Goal: Task Accomplishment & Management: Use online tool/utility

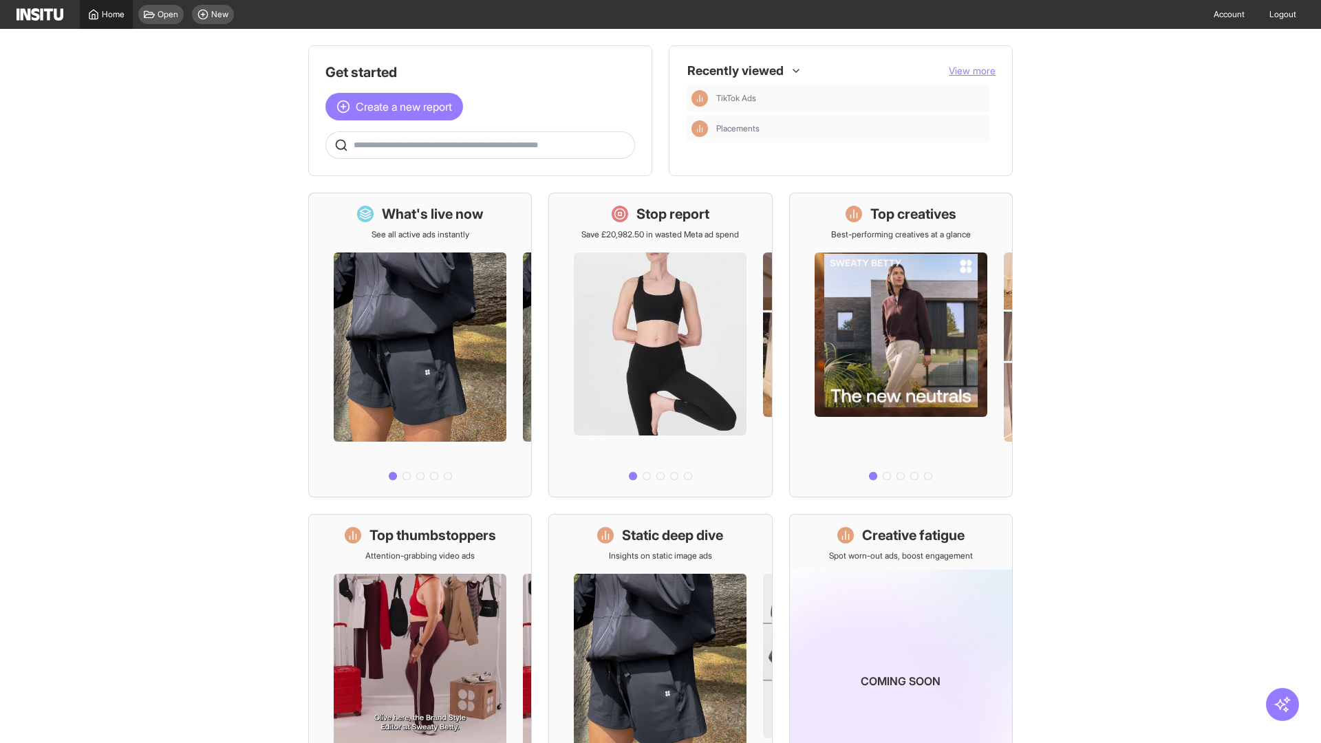
click at [106, 14] on span "Home" at bounding box center [113, 14] width 23 height 11
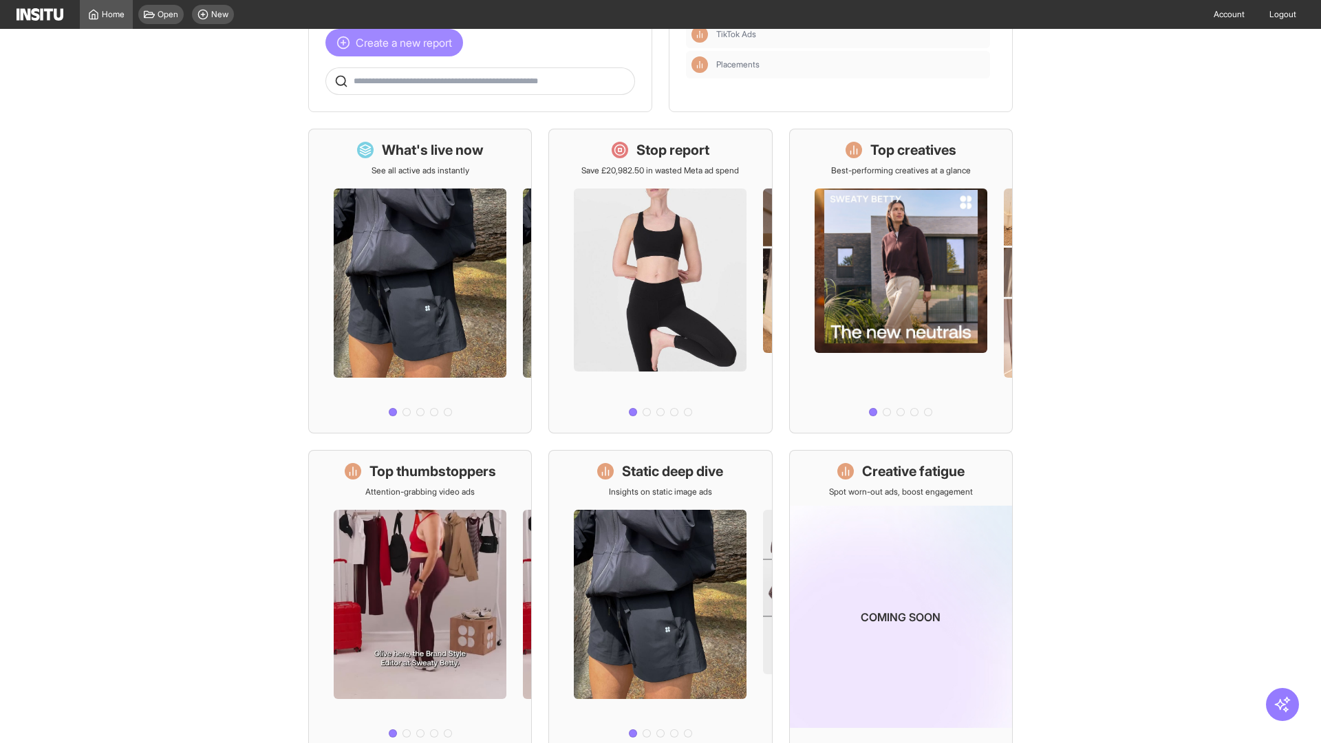
click at [398, 43] on span "Create a new report" at bounding box center [404, 42] width 96 height 17
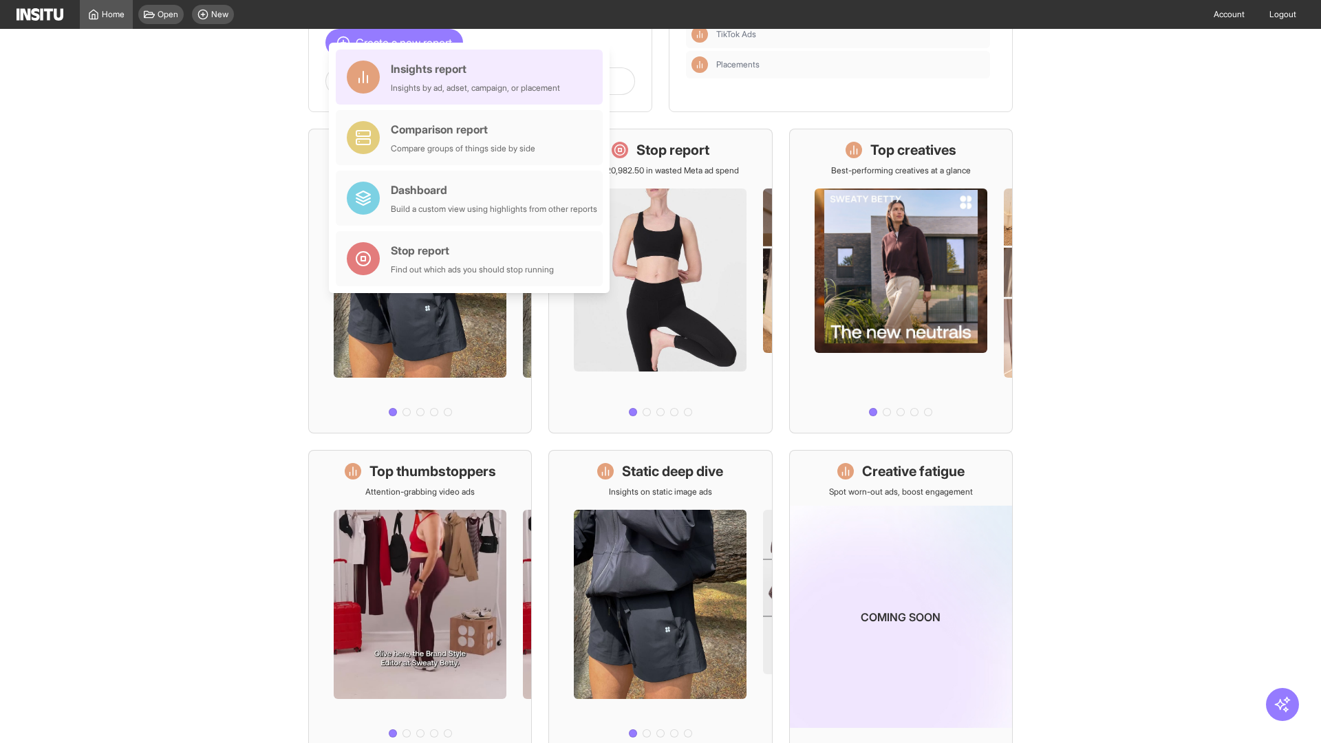
click at [473, 77] on div "Insights report Insights by ad, adset, campaign, or placement" at bounding box center [475, 77] width 169 height 33
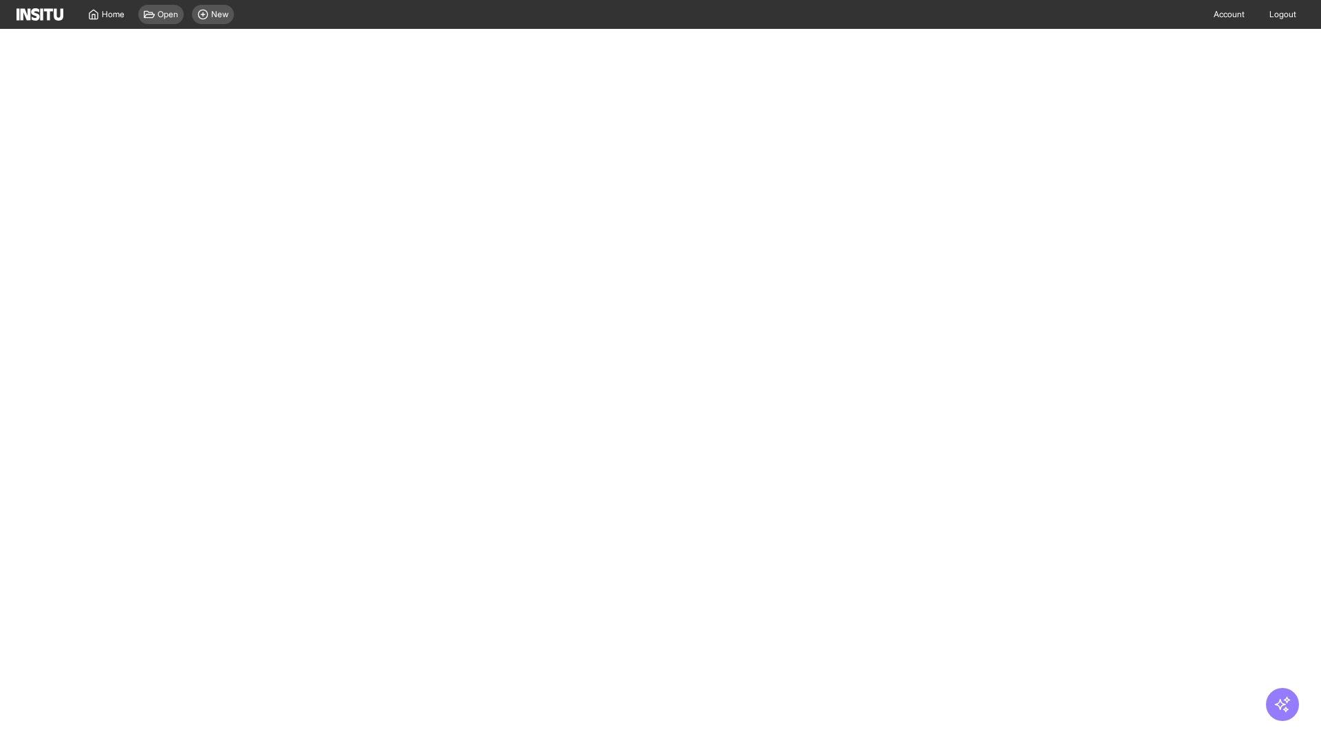
select select "**"
